Goal: Find specific page/section: Find specific page/section

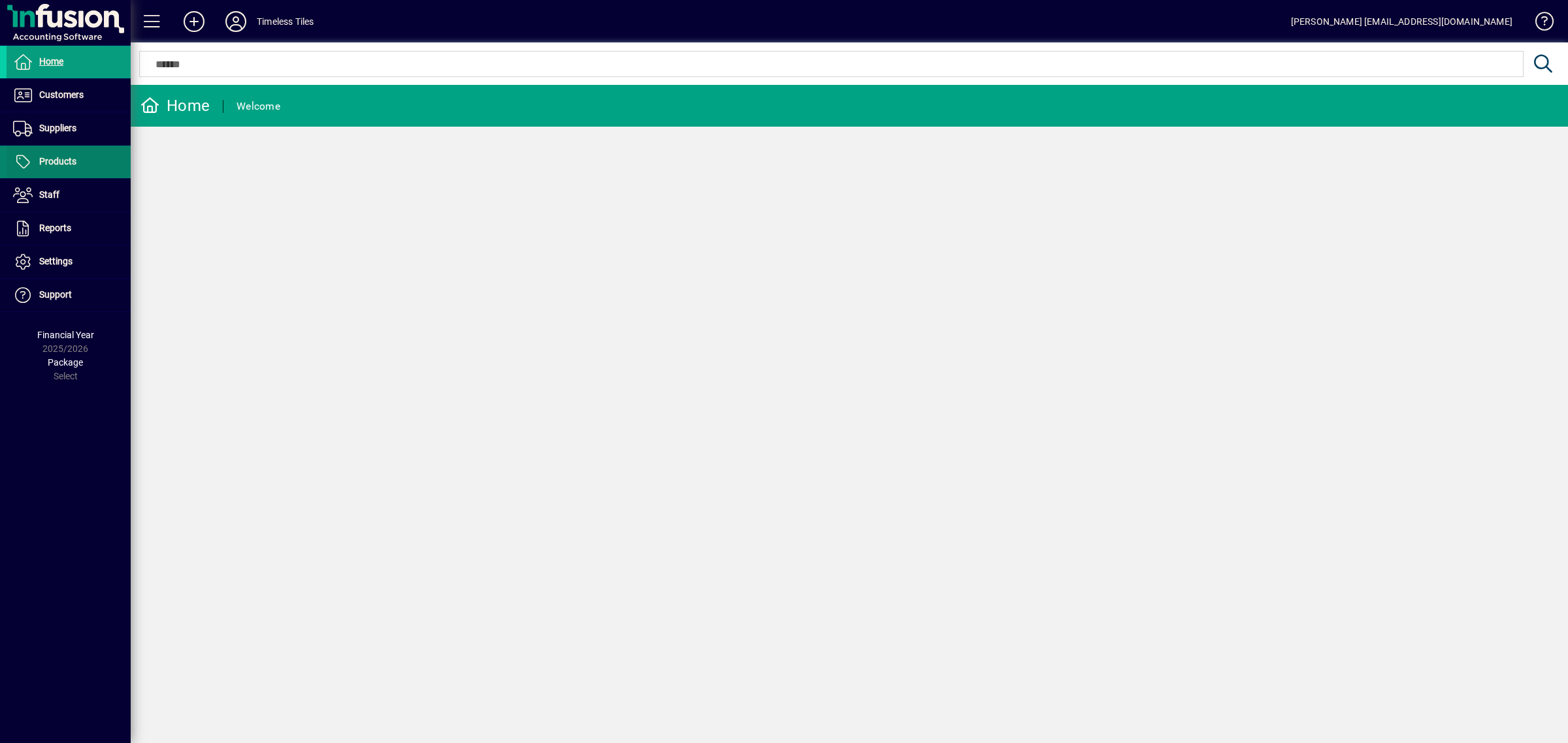
click at [86, 151] on span at bounding box center [68, 161] width 124 height 31
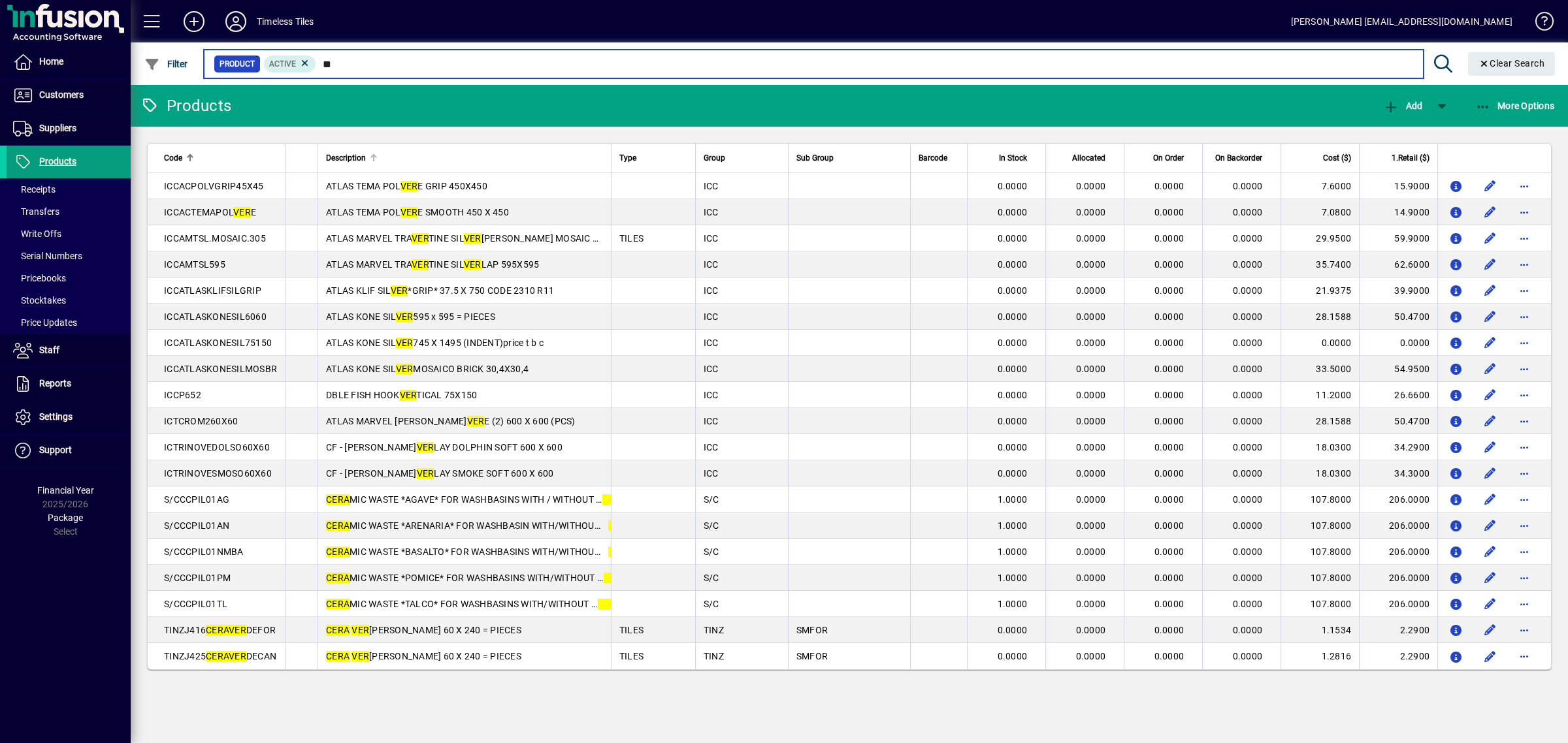
type input "*"
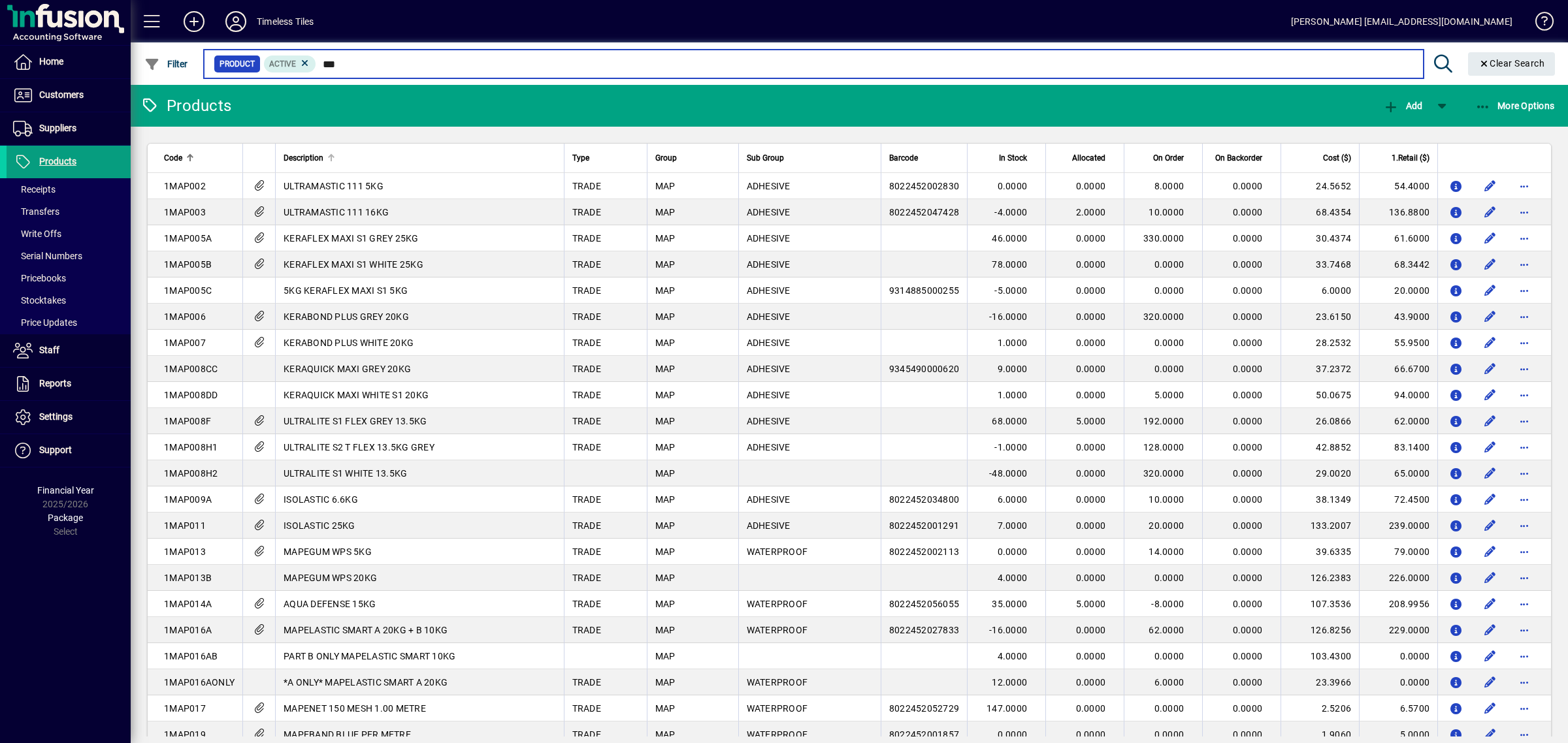
type input "****"
